Goal: Transaction & Acquisition: Book appointment/travel/reservation

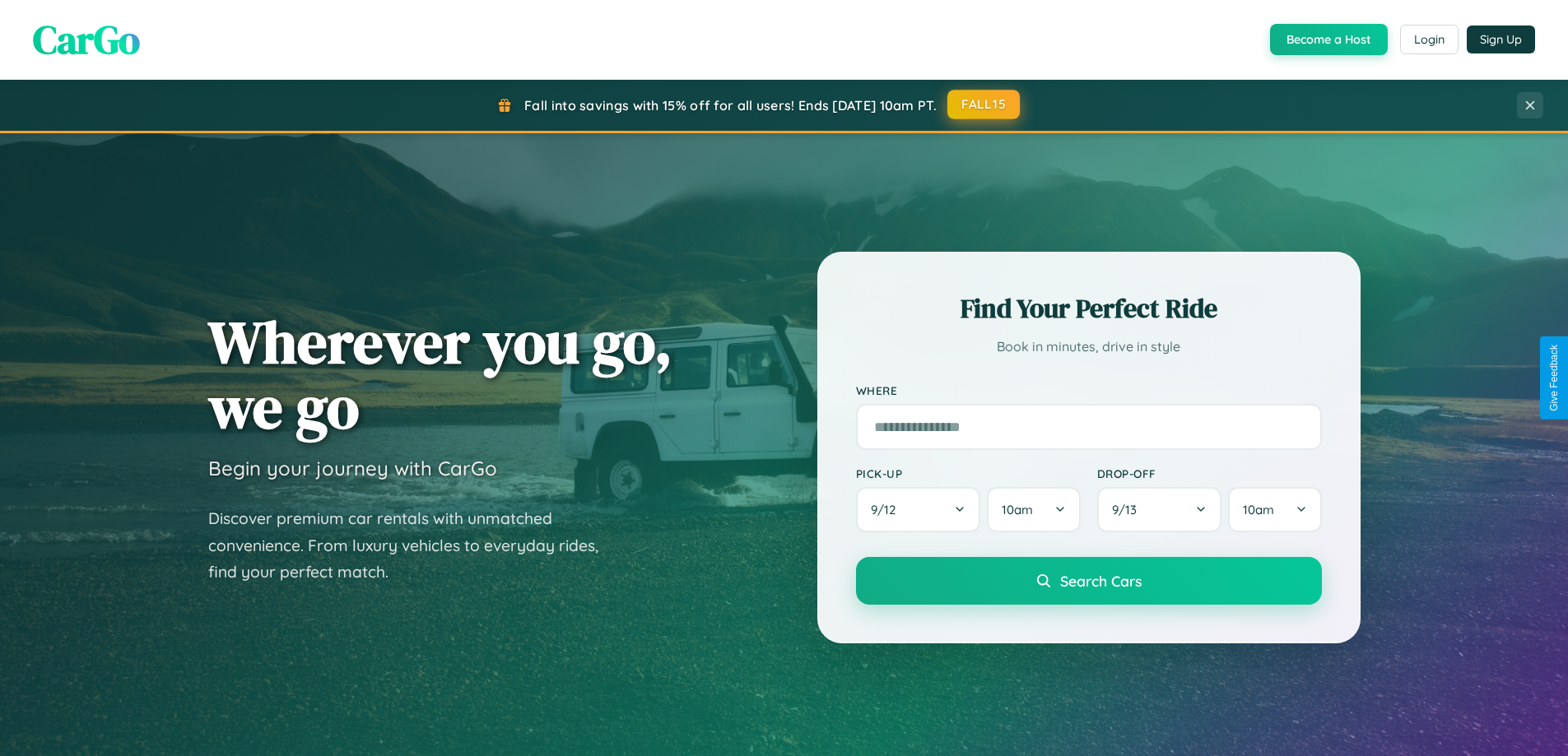
click at [985, 105] on button "FALL15" at bounding box center [984, 104] width 73 height 29
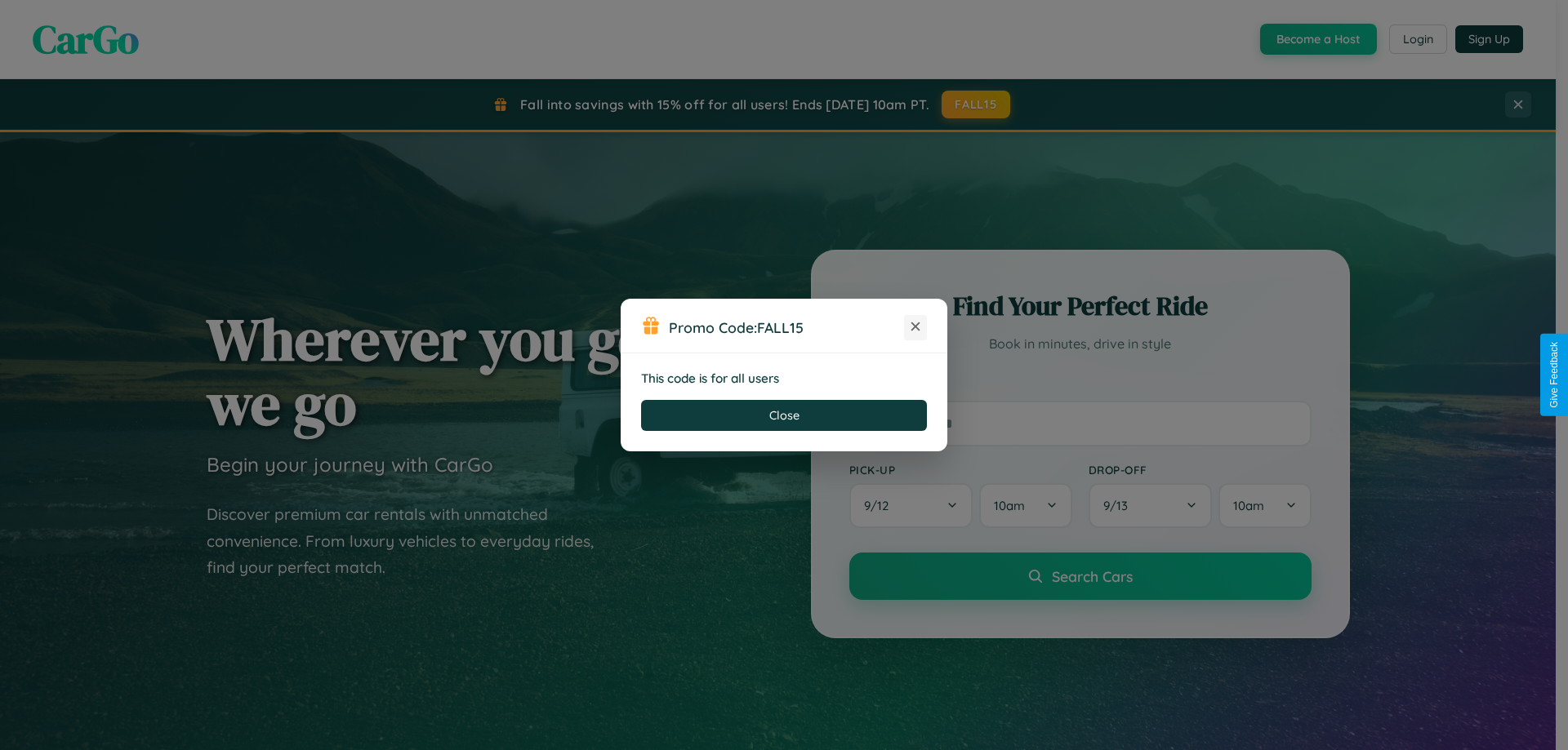
click at [916, 328] on icon at bounding box center [915, 326] width 16 height 16
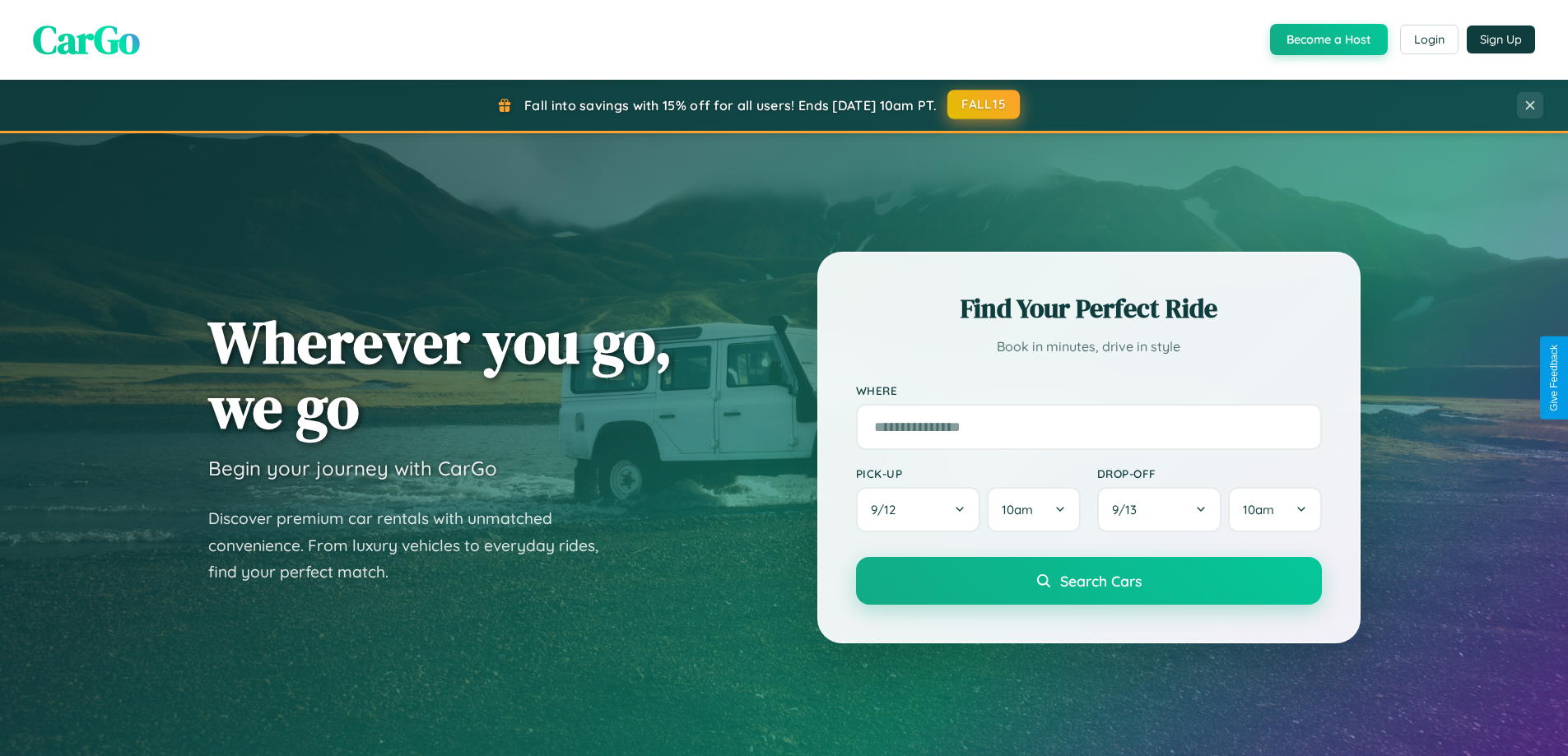
click at [985, 105] on button "FALL15" at bounding box center [984, 104] width 73 height 29
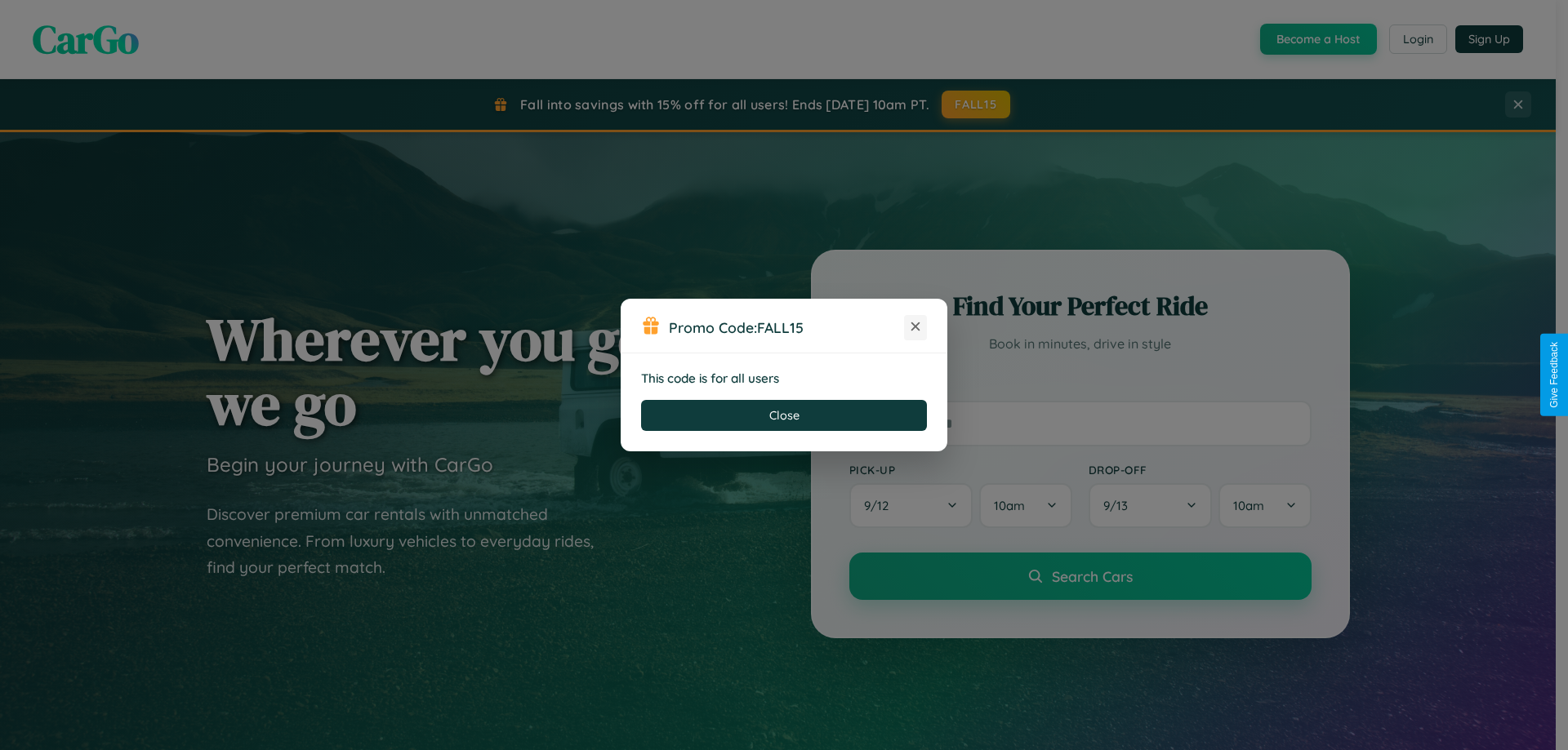
click at [916, 328] on icon at bounding box center [915, 326] width 16 height 16
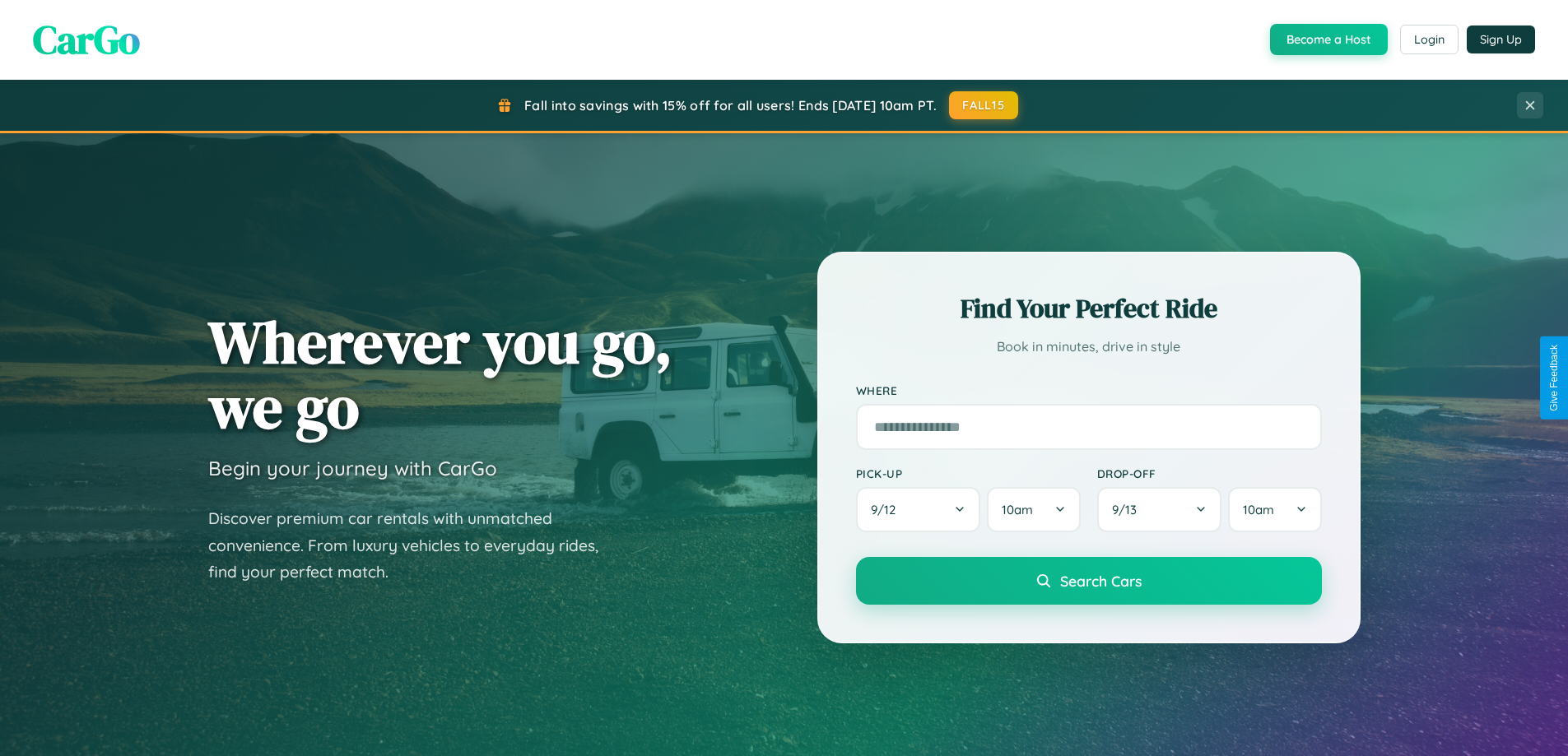
scroll to position [3167, 0]
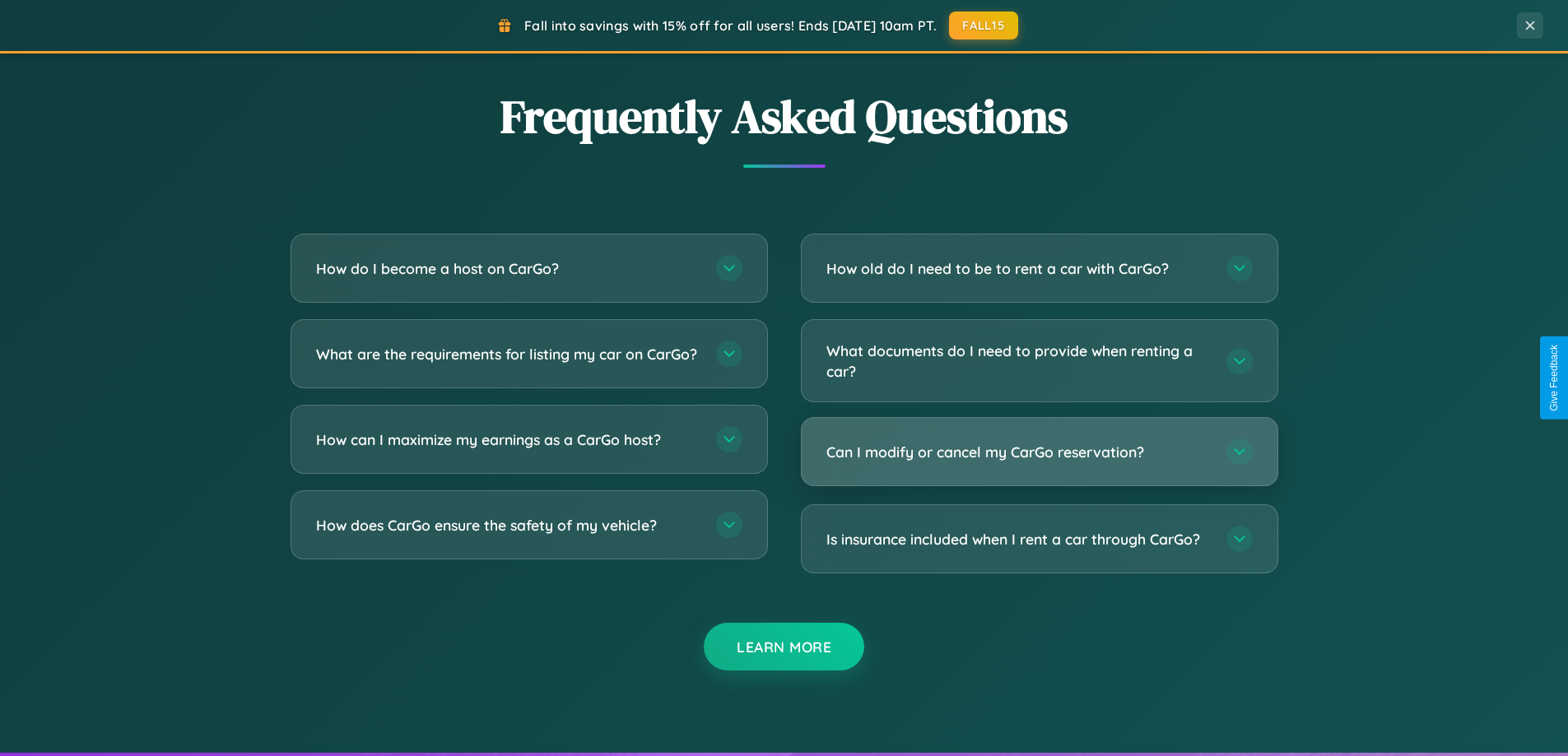
click at [1039, 454] on h3 "Can I modify or cancel my CarGo reservation?" at bounding box center [1019, 452] width 383 height 21
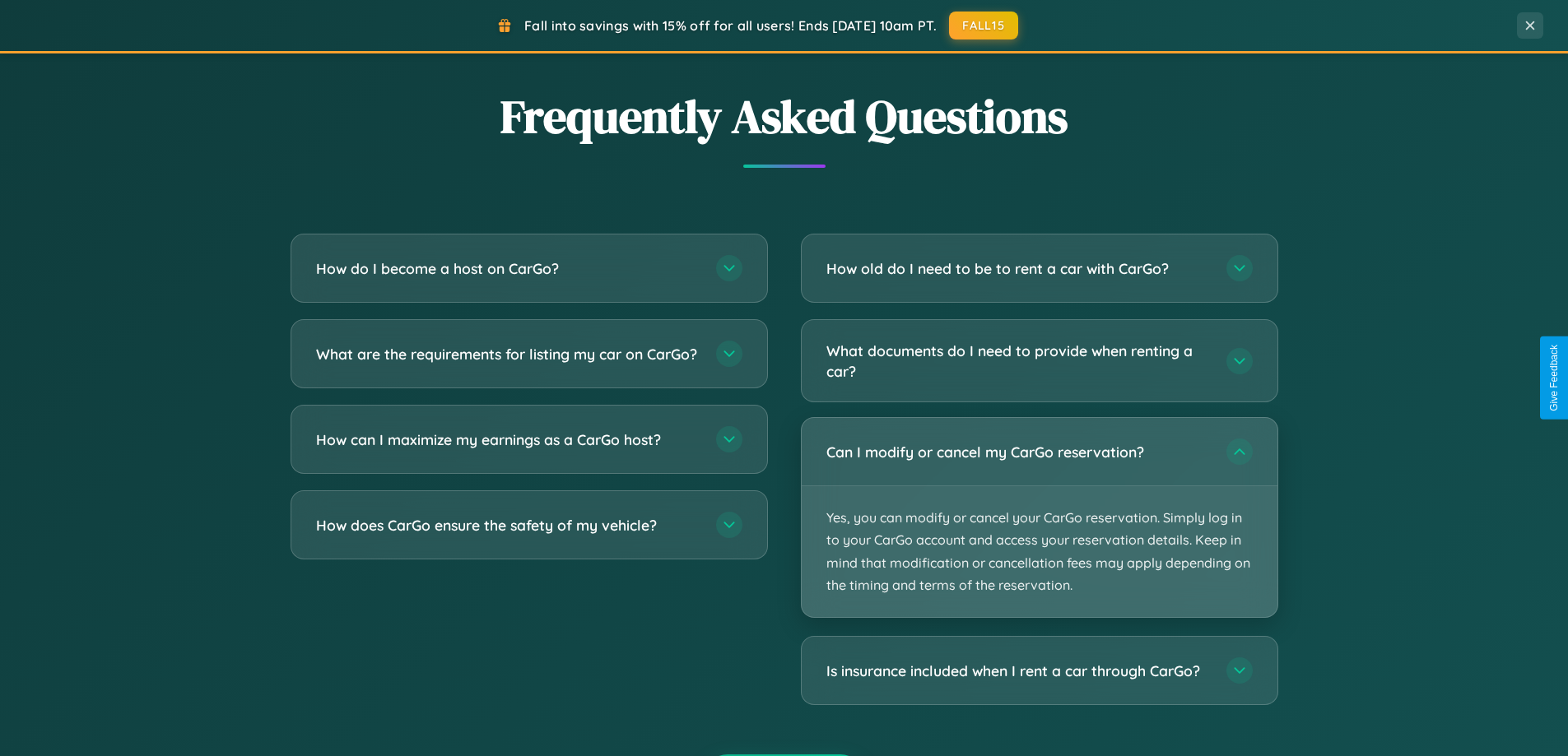
click at [1039, 518] on p "Yes, you can modify or cancel your CarGo reservation. Simply log in to your Car…" at bounding box center [1039, 551] width 476 height 131
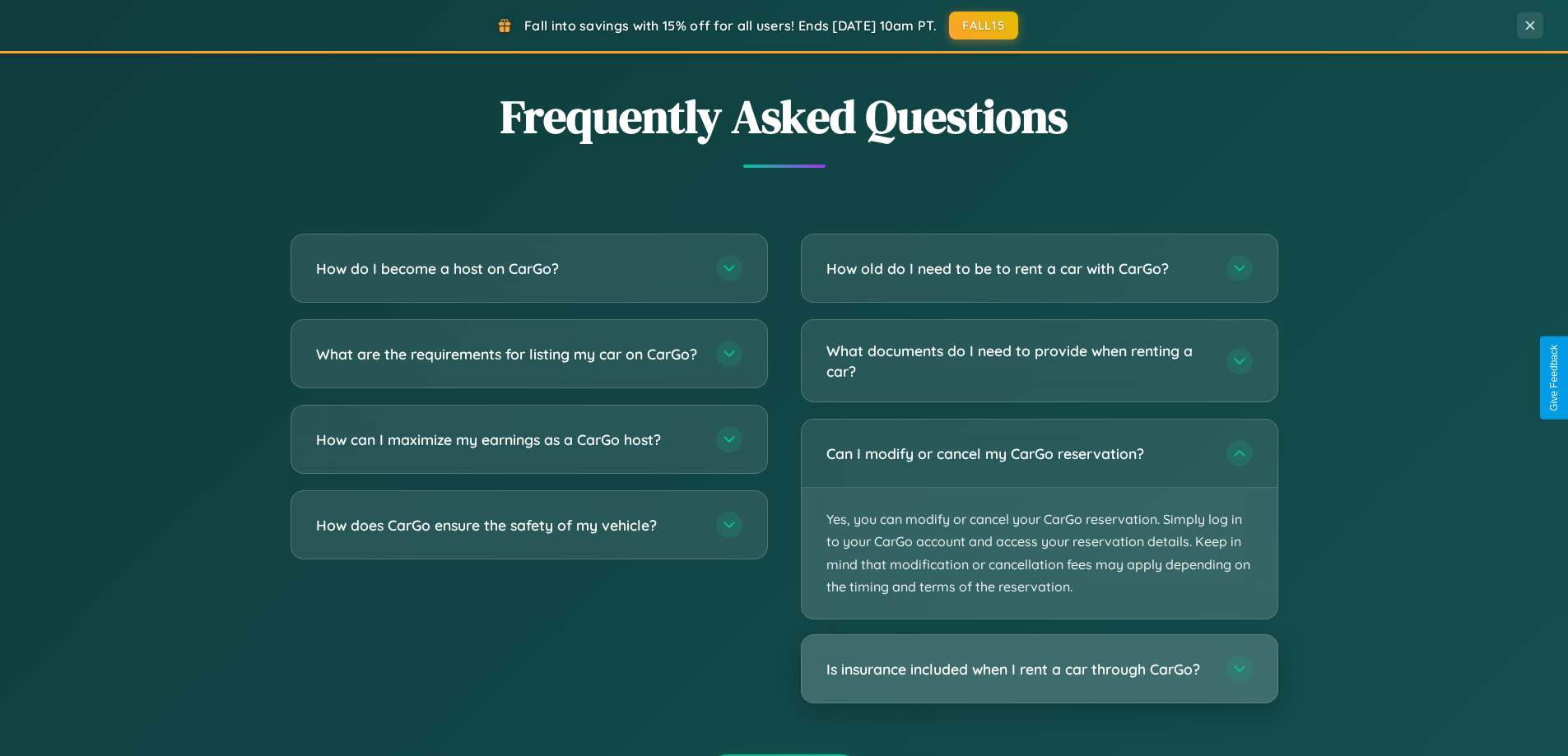
click at [1039, 670] on h3 "Is insurance included when I rent a car through CarGo?" at bounding box center [1019, 670] width 383 height 21
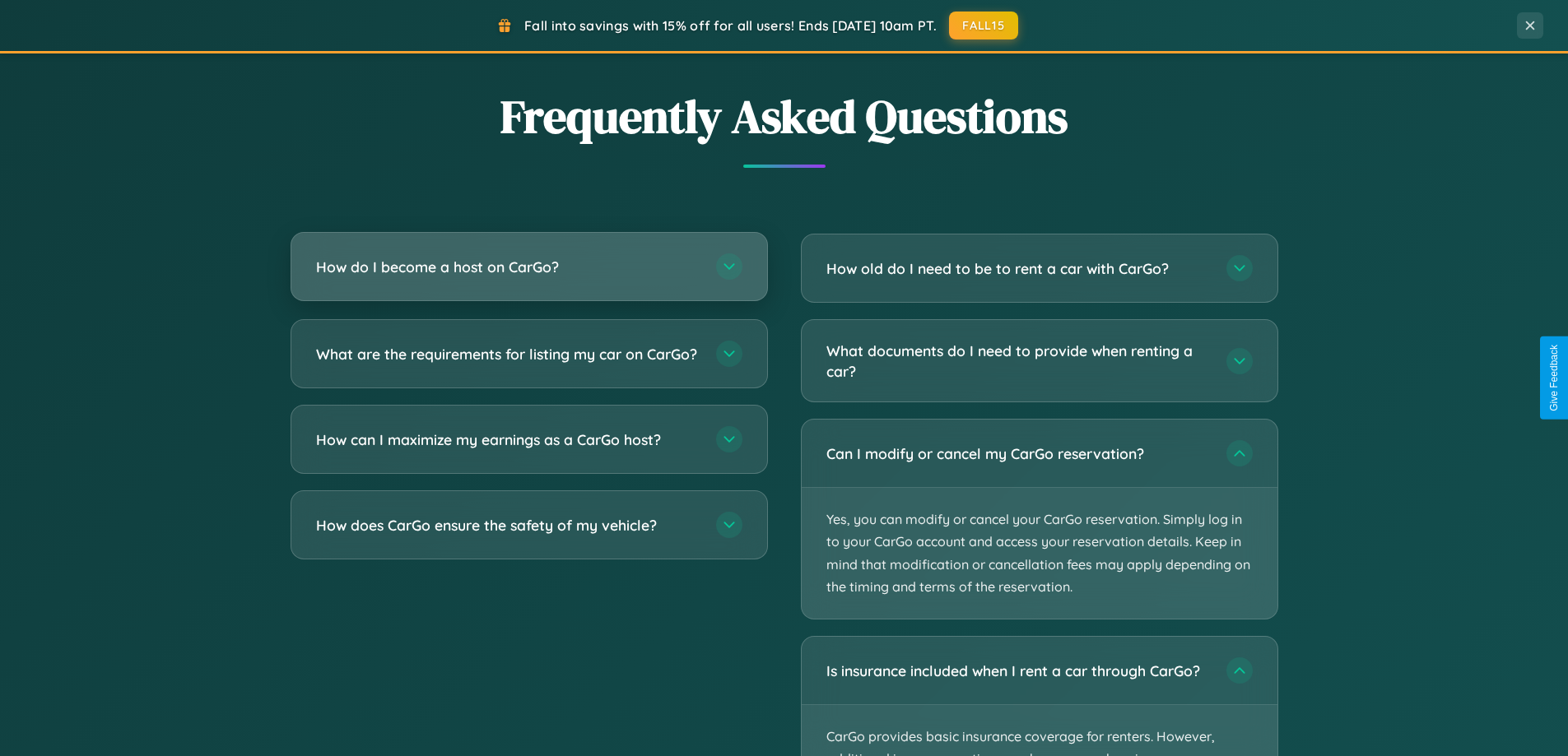
click at [529, 268] on h3 "How do I become a host on CarGo?" at bounding box center [508, 267] width 383 height 21
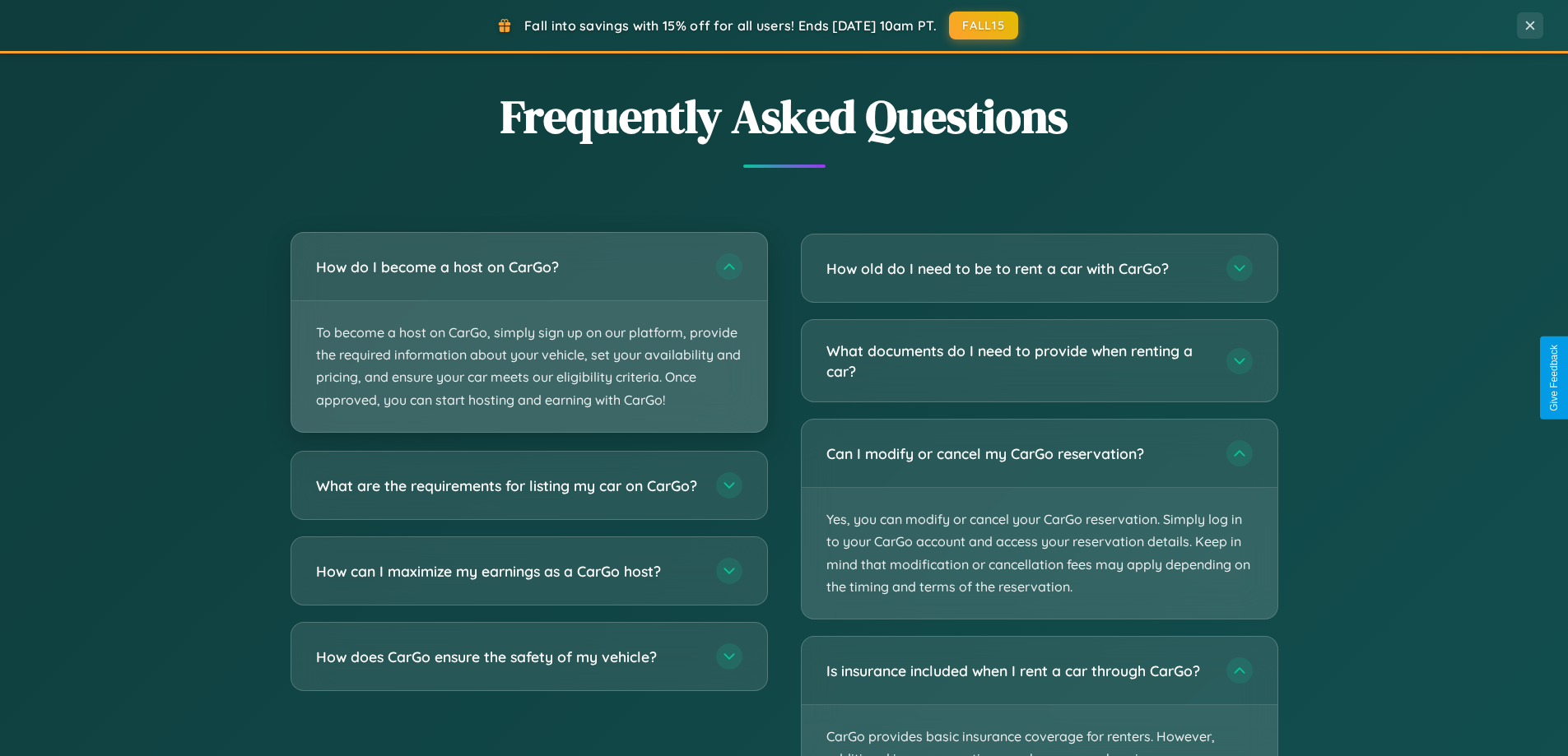
click at [529, 331] on p "To become a host on CarGo, simply sign up on our platform, provide the required…" at bounding box center [530, 366] width 476 height 131
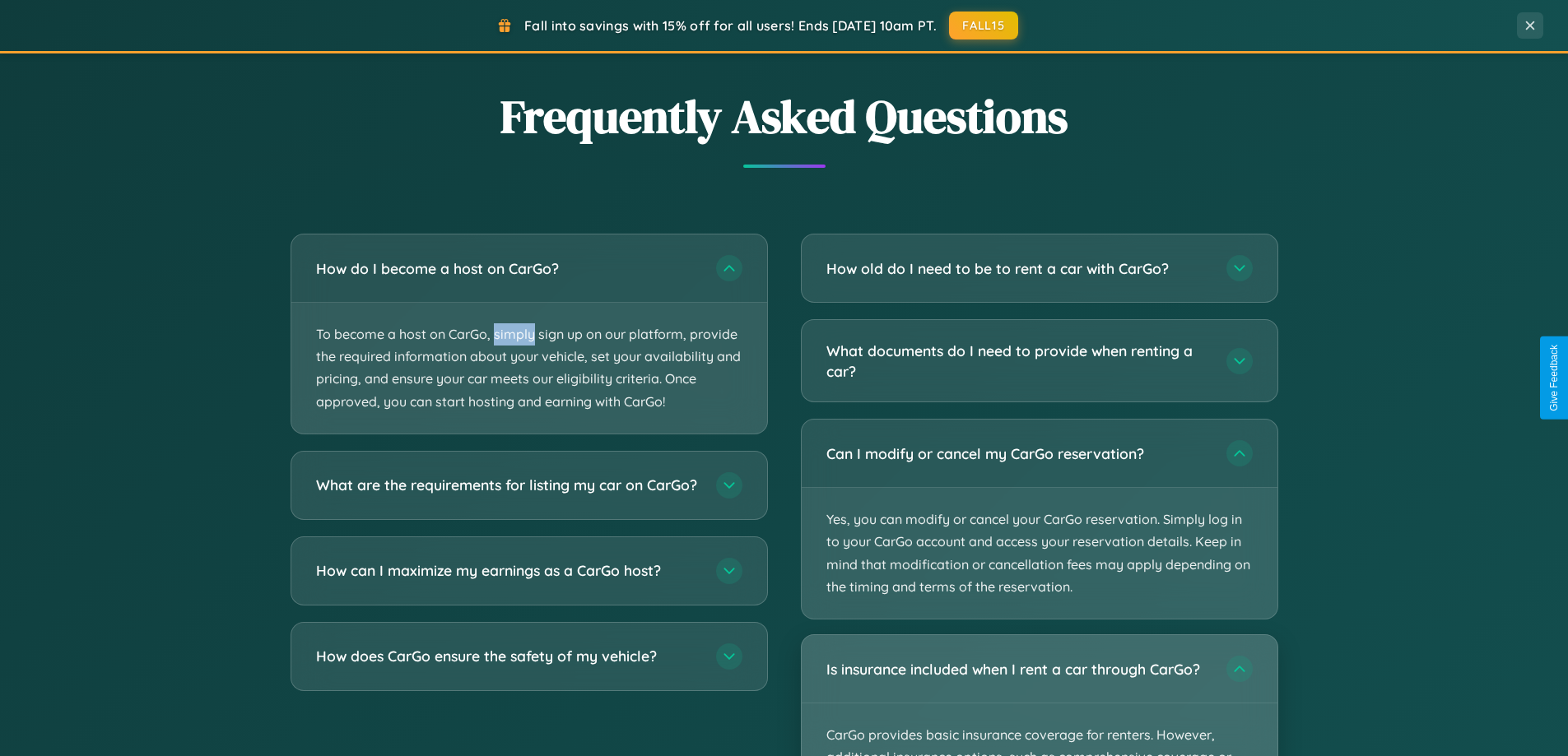
click at [1039, 696] on div "Is insurance included when I rent a car through CarGo?" at bounding box center [1039, 669] width 476 height 68
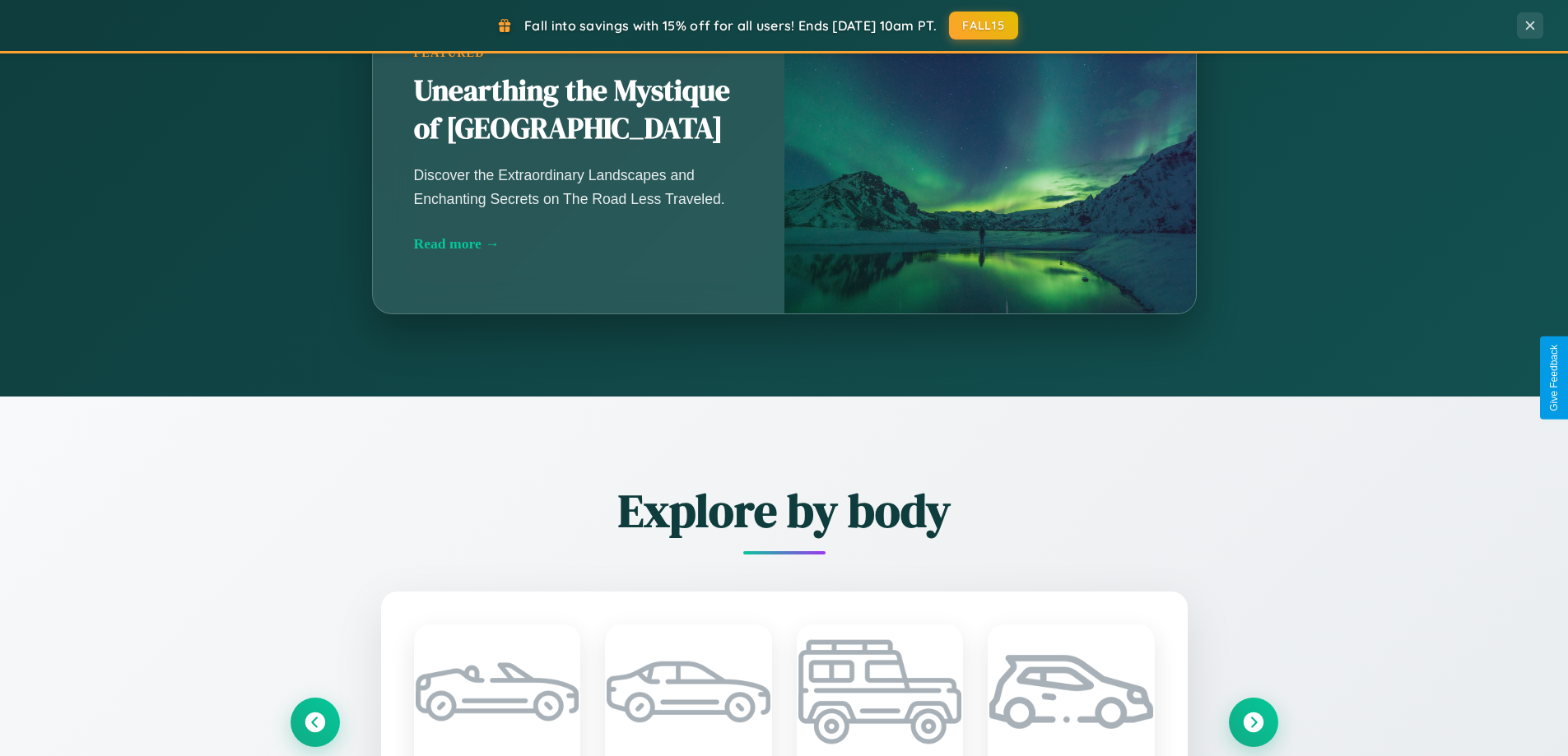
scroll to position [0, 0]
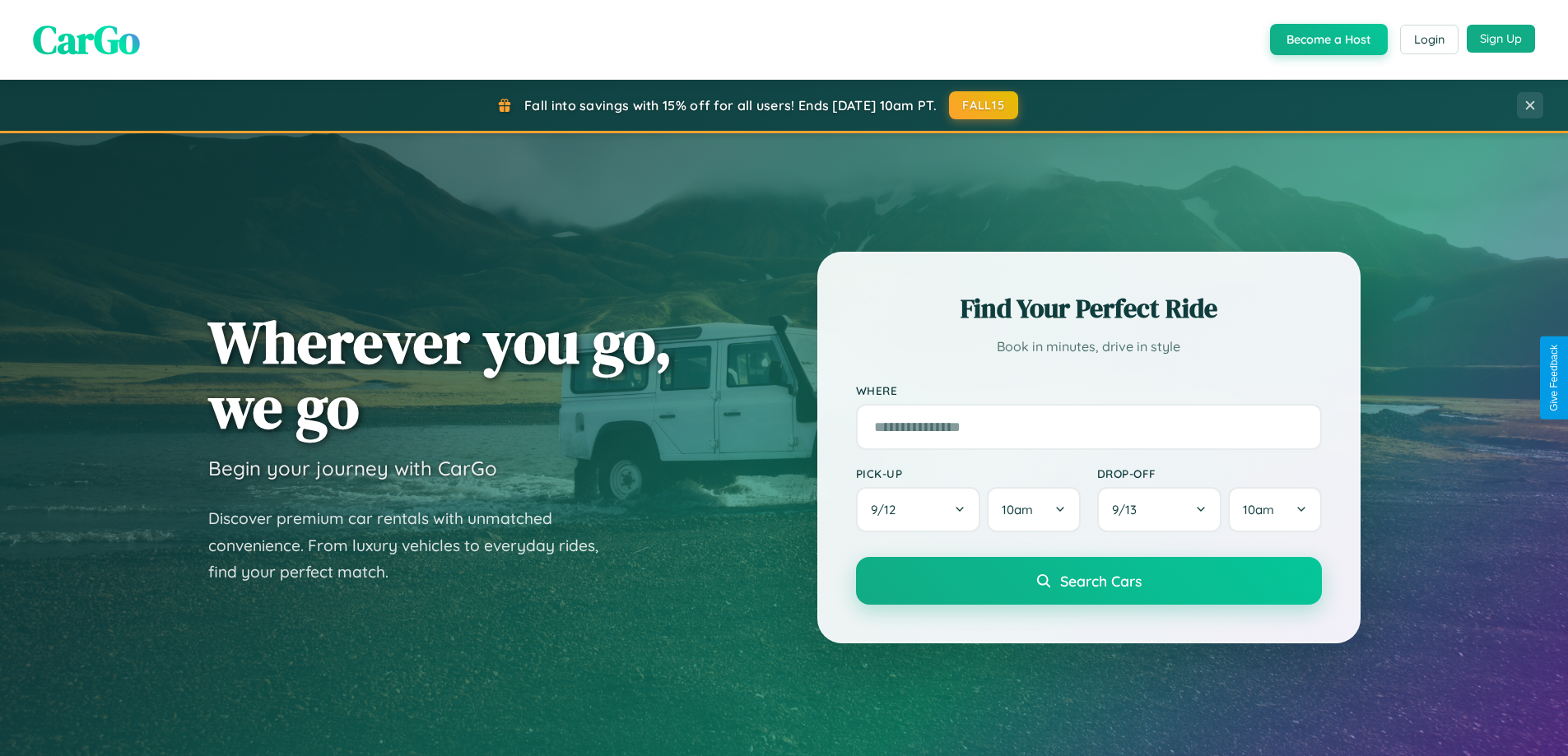
click at [1501, 39] on button "Sign Up" at bounding box center [1501, 39] width 68 height 28
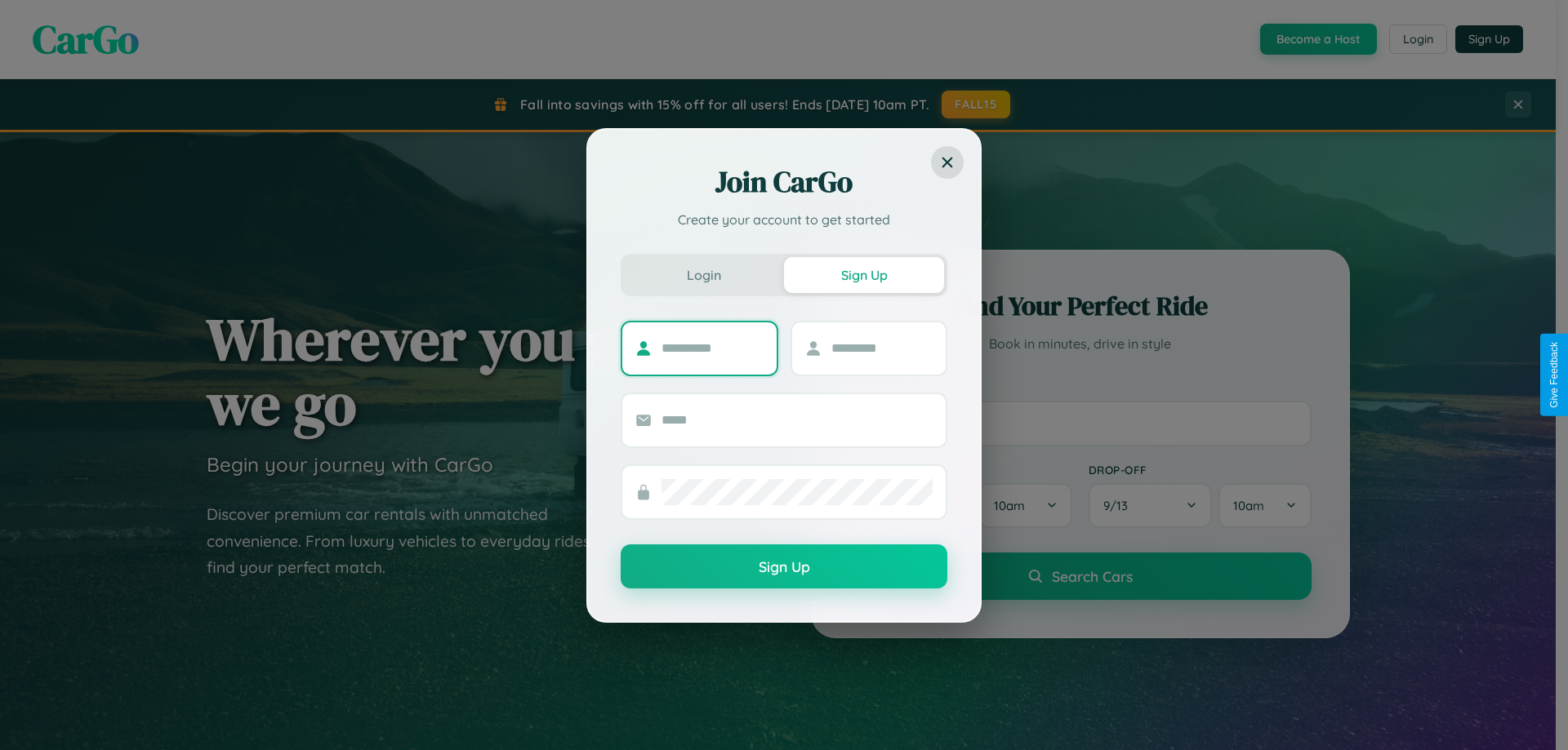
click at [712, 348] on input "text" at bounding box center [712, 348] width 102 height 26
type input "****"
click at [881, 348] on input "text" at bounding box center [882, 348] width 102 height 26
type input "*****"
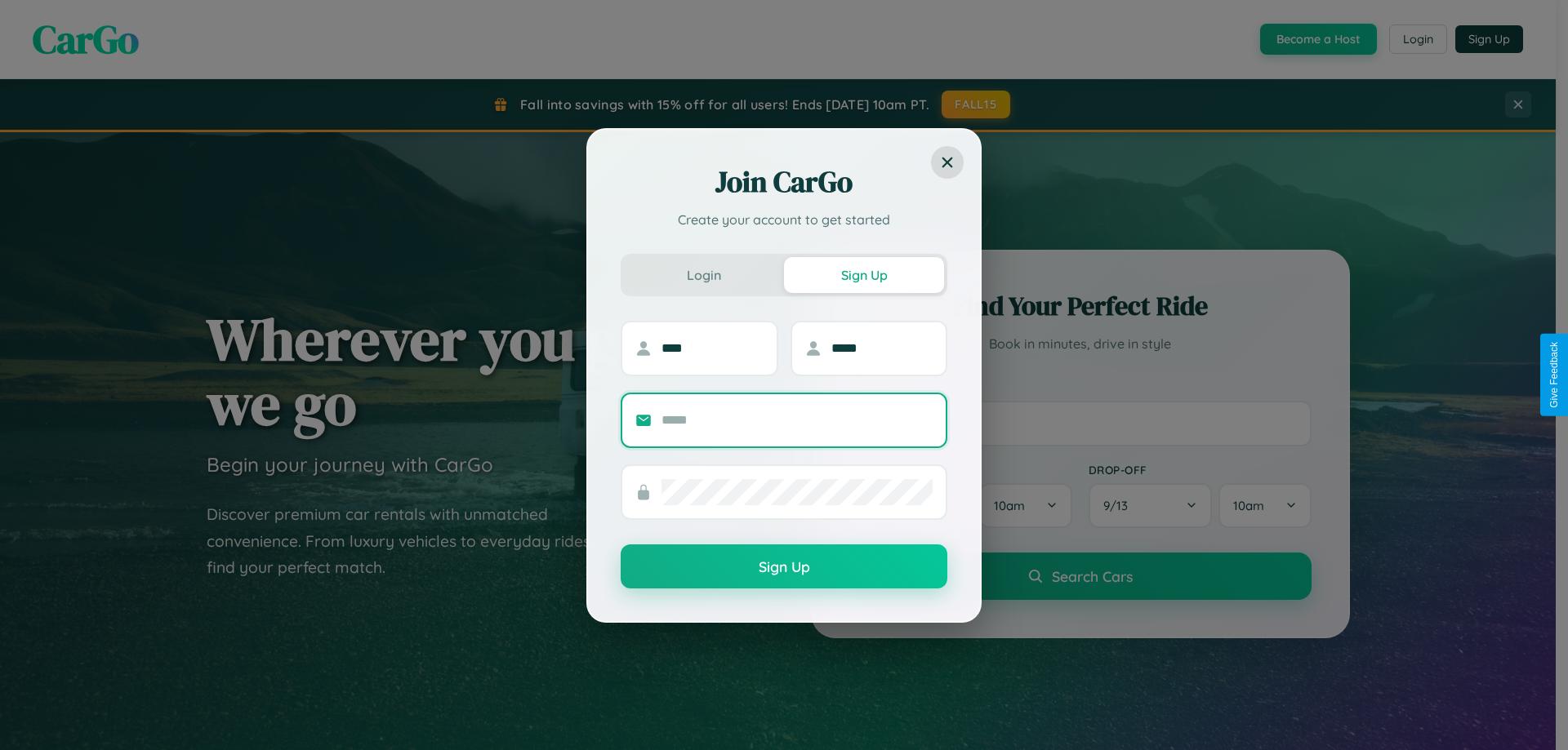
click at [797, 419] on input "text" at bounding box center [797, 420] width 272 height 26
type input "**********"
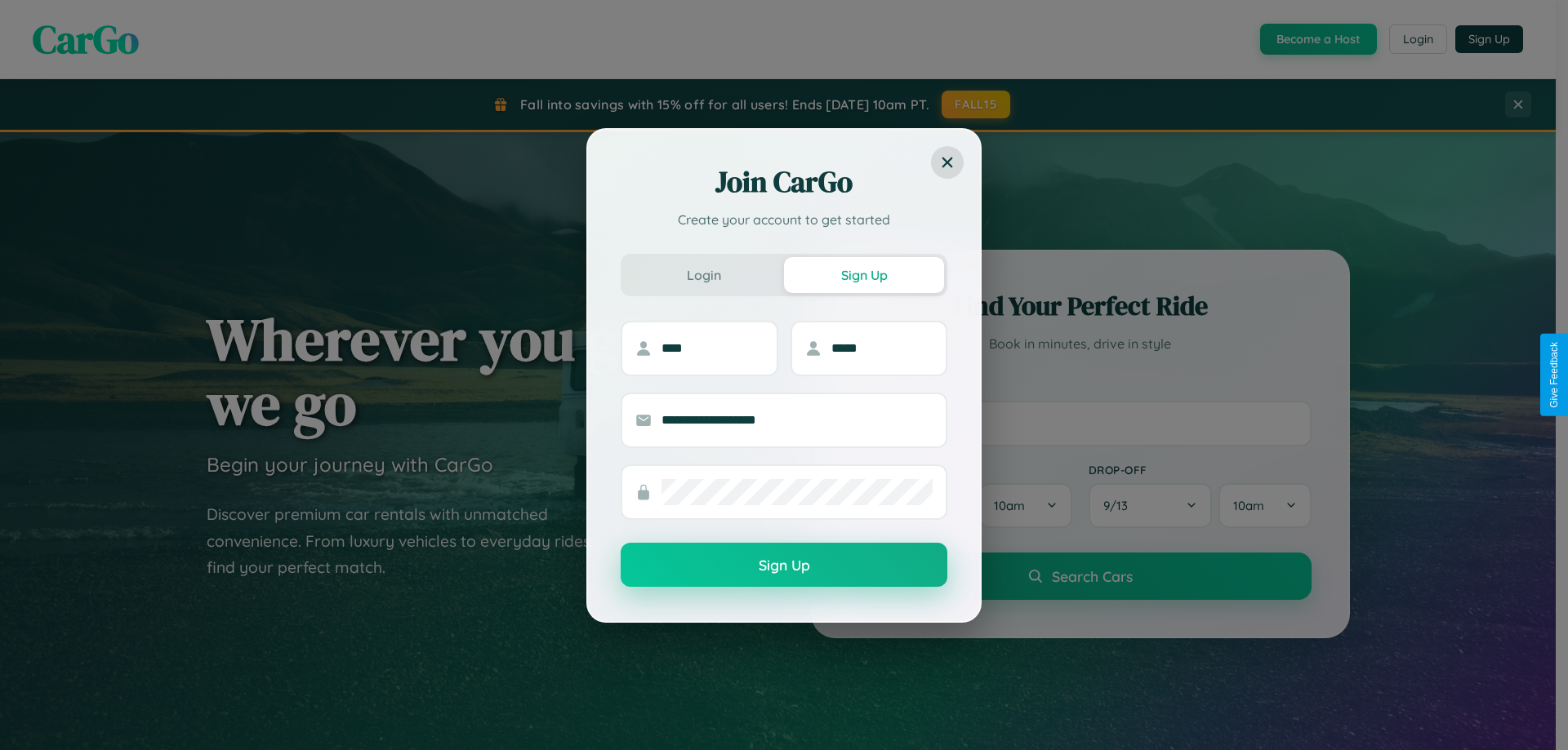
click at [784, 565] on button "Sign Up" at bounding box center [784, 565] width 327 height 44
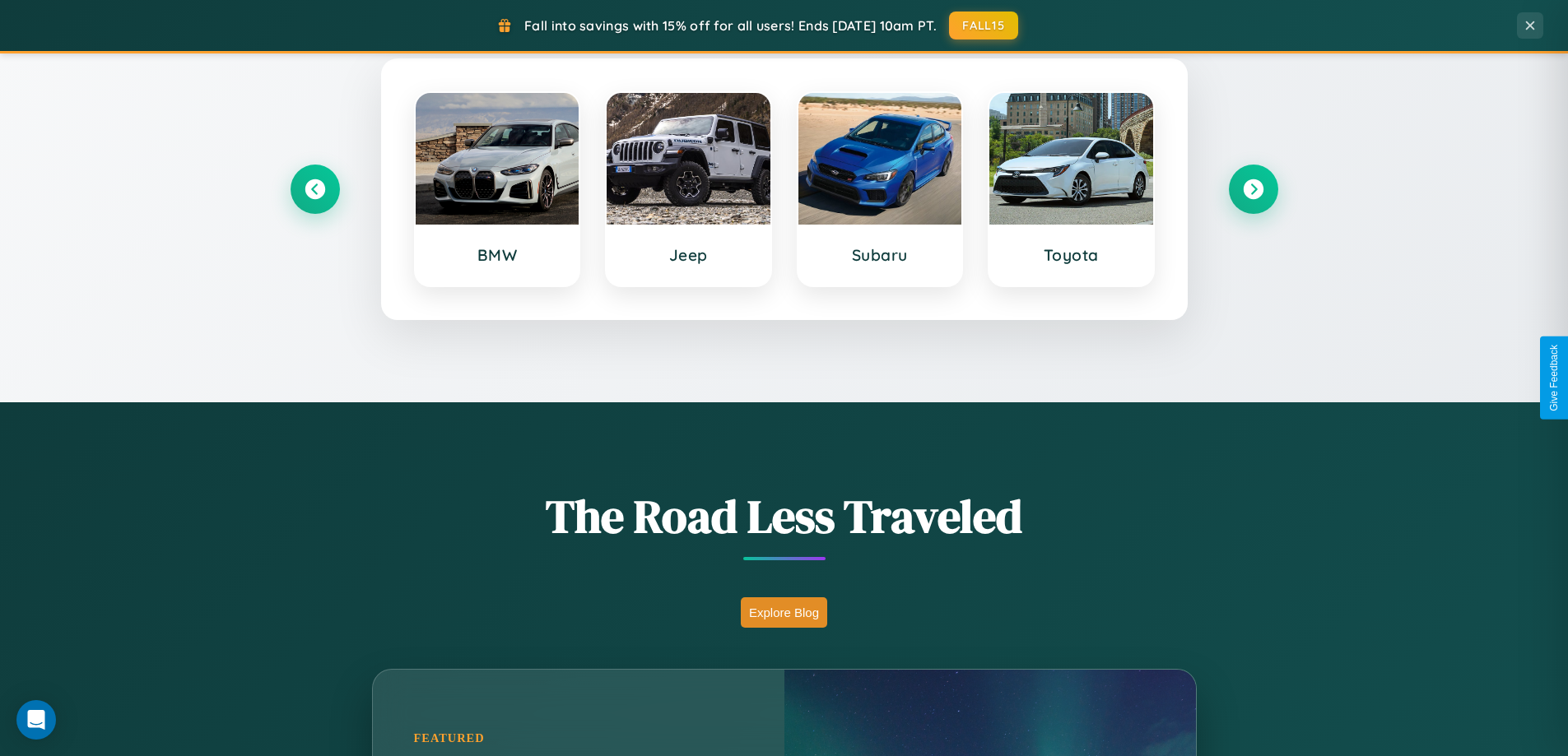
scroll to position [2645, 0]
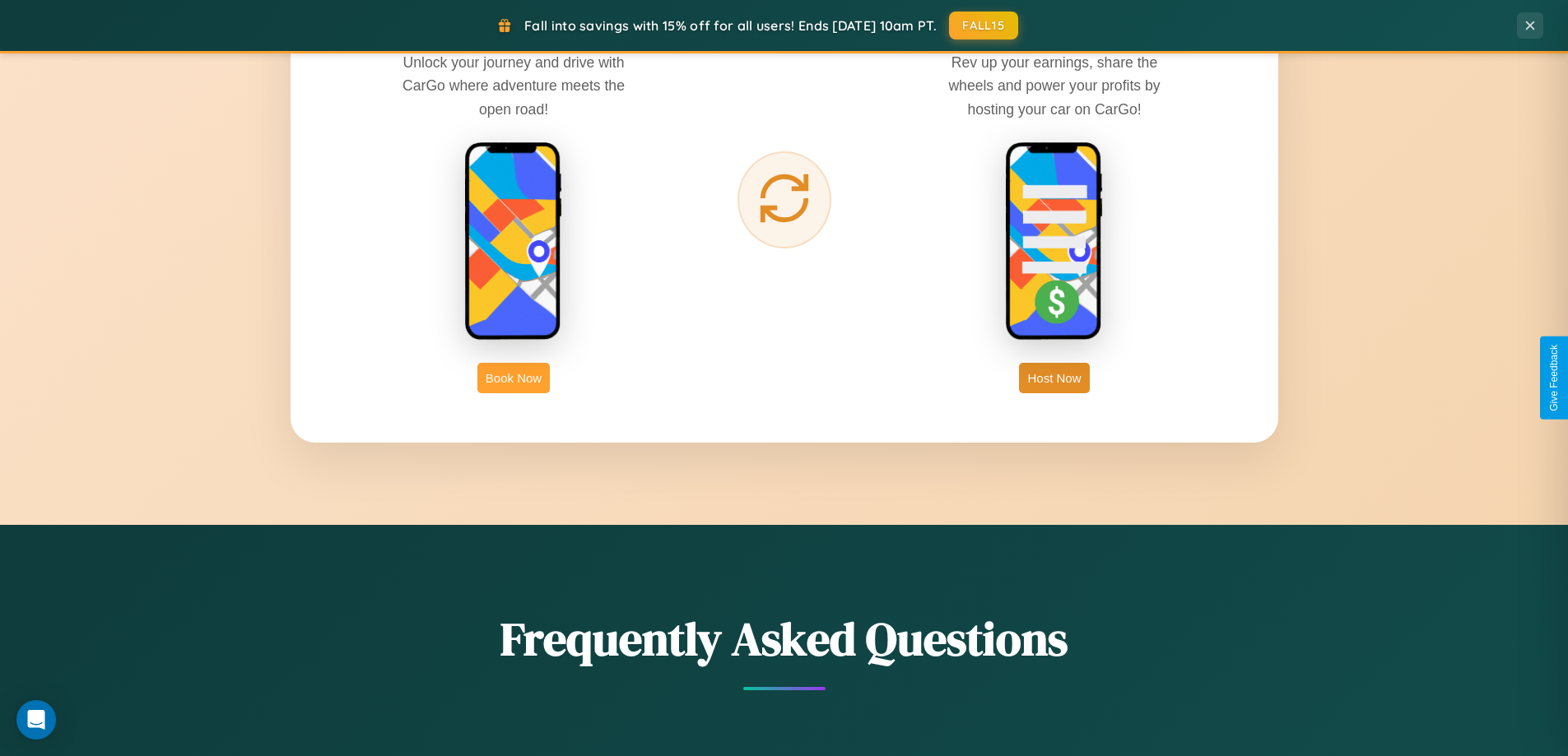
click at [514, 378] on button "Book Now" at bounding box center [514, 378] width 73 height 30
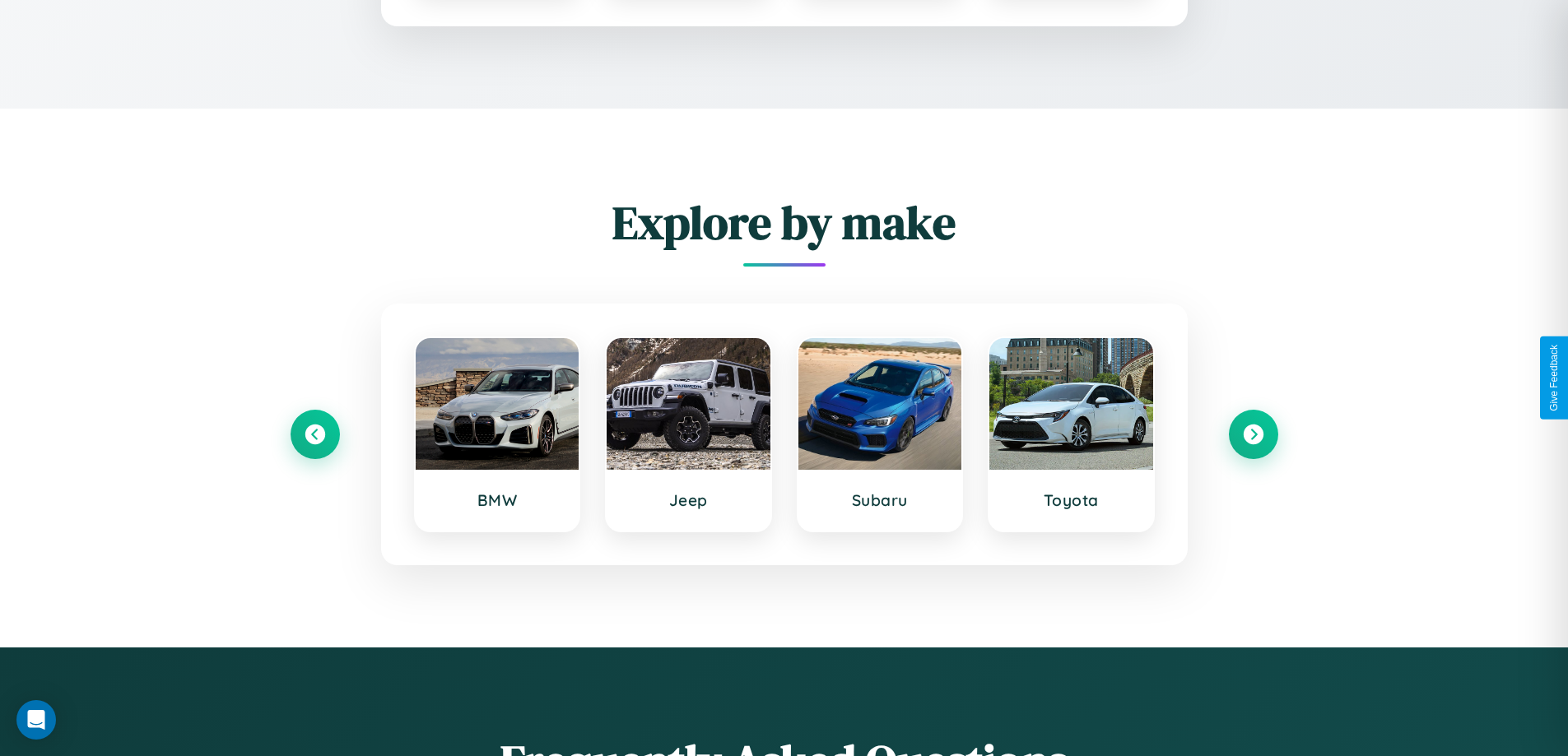
scroll to position [223, 0]
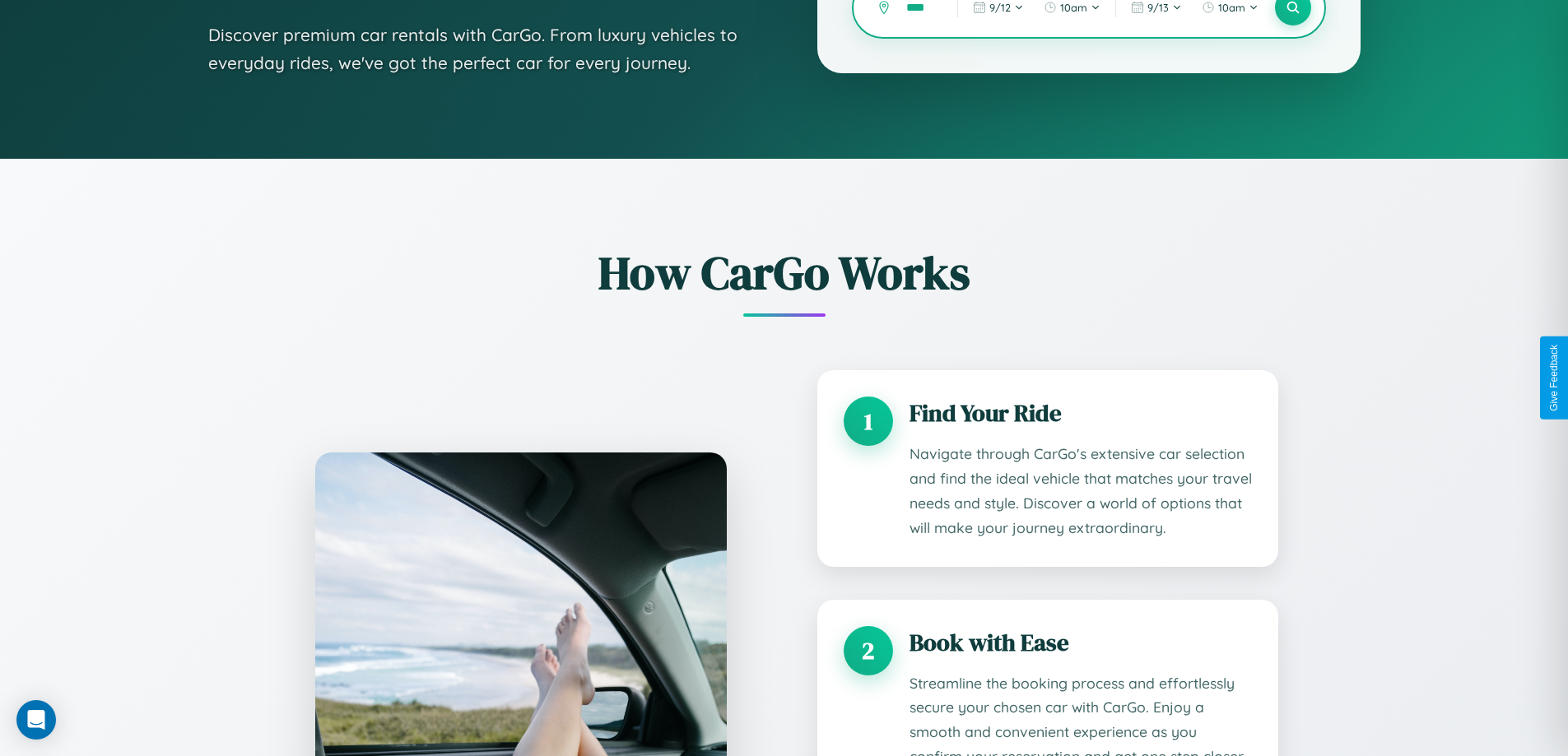
type input "*****"
